Goal: Book appointment/travel/reservation

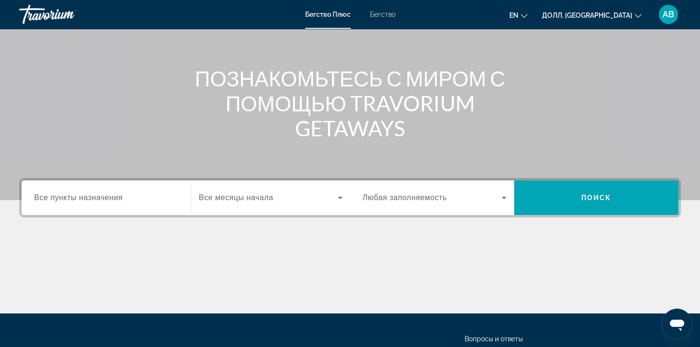
scroll to position [88, 0]
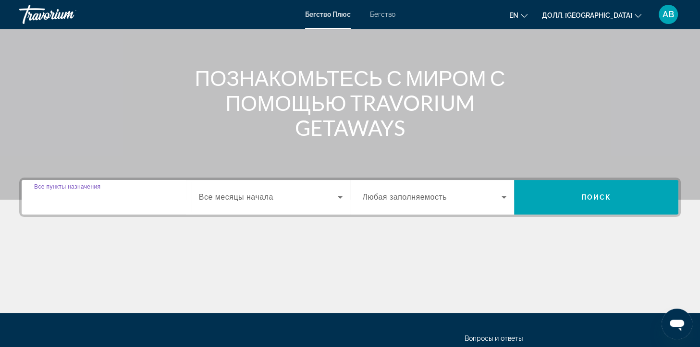
click at [67, 202] on input "Пункт назначения Все пункты назначения" at bounding box center [106, 198] width 144 height 12
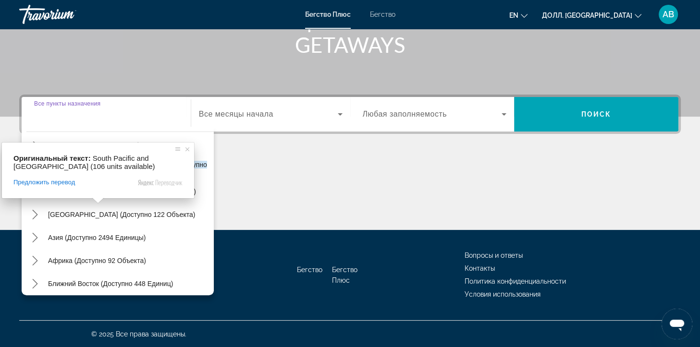
scroll to position [151, 0]
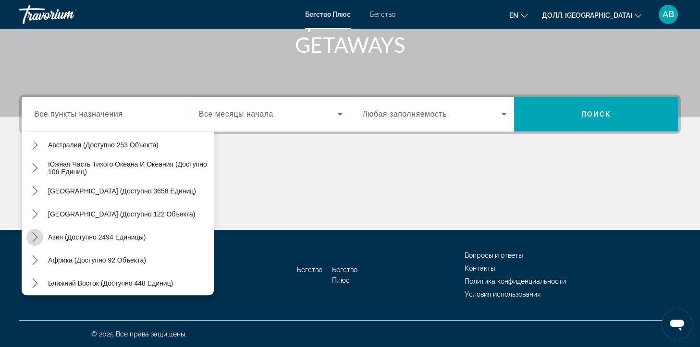
click at [36, 236] on icon "Подменю «Азия» (доступно 2494 единицы)" at bounding box center [34, 237] width 5 height 10
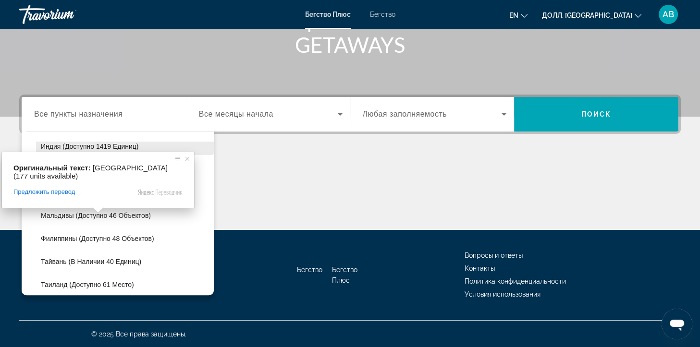
scroll to position [312, 0]
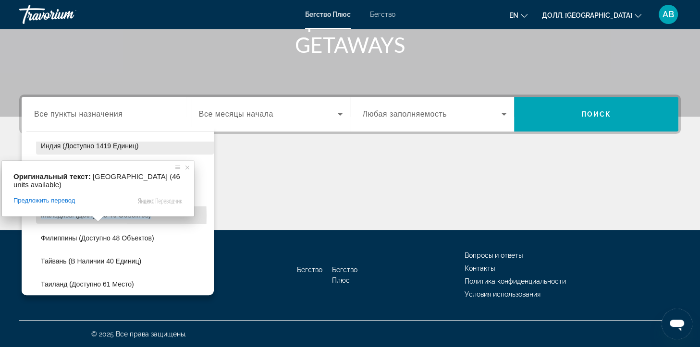
click at [45, 215] on ya-tr-span "Мальдивы (доступно 46 объектов)" at bounding box center [96, 215] width 110 height 8
type input "**********"
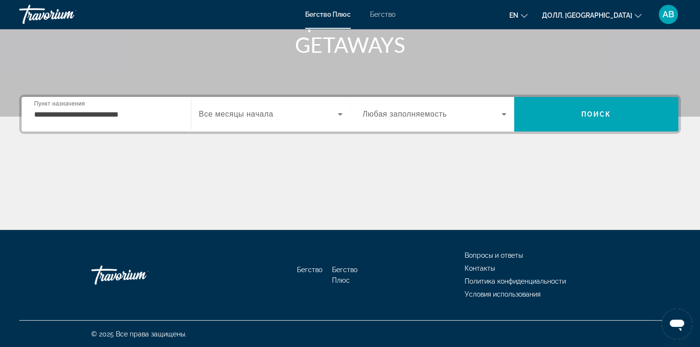
click at [255, 117] on ya-tr-span "Все месяцы начала" at bounding box center [236, 114] width 74 height 8
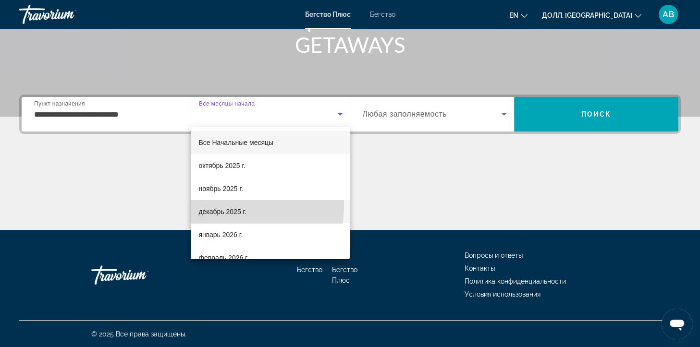
click at [221, 206] on span "декабрь 2025 г." at bounding box center [222, 212] width 48 height 12
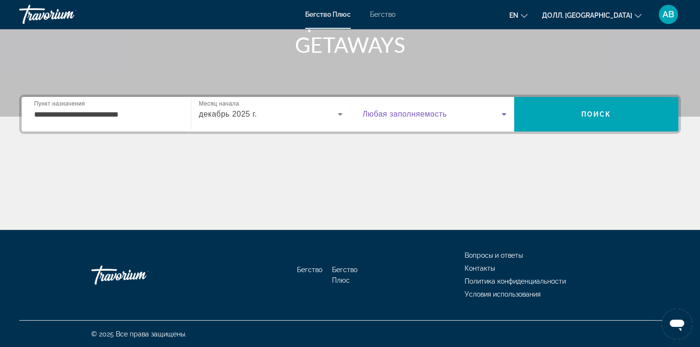
click at [499, 113] on icon "Виджет поиска" at bounding box center [504, 115] width 12 height 12
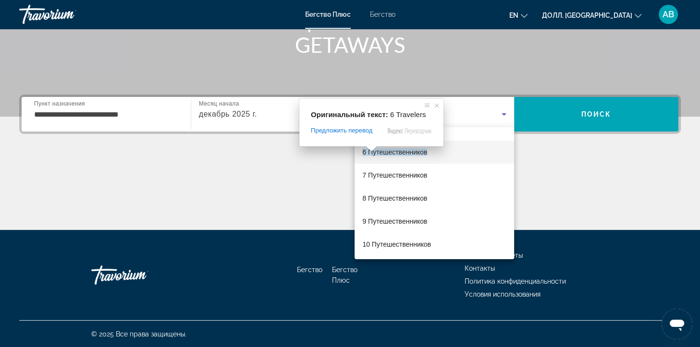
scroll to position [0, 0]
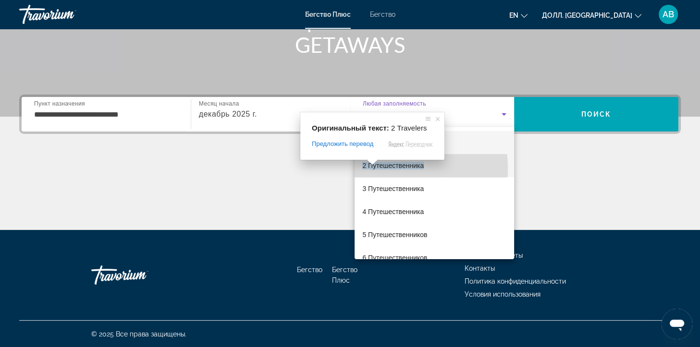
click at [372, 169] on ya-tr-span "2 Путешественника" at bounding box center [392, 166] width 61 height 8
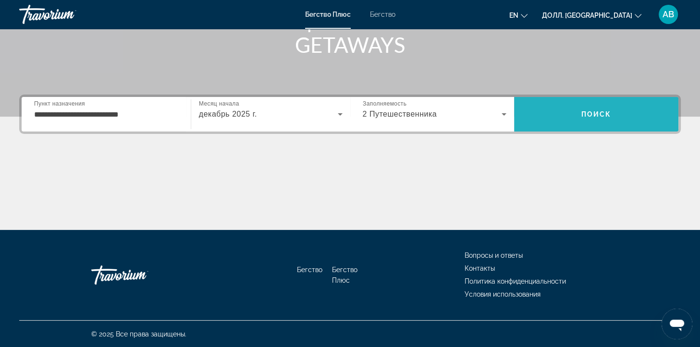
click at [604, 106] on span "Поиск" at bounding box center [596, 114] width 164 height 23
